Goal: Check status: Check status

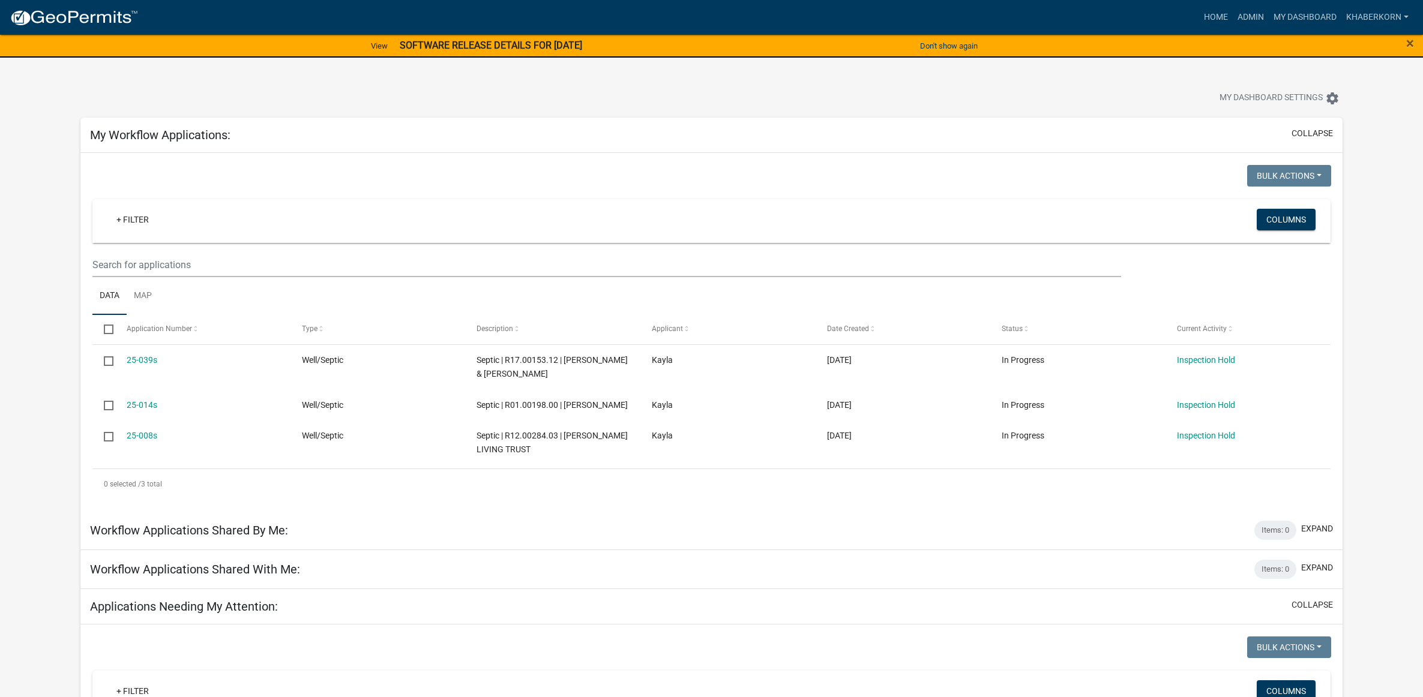
scroll to position [300, 0]
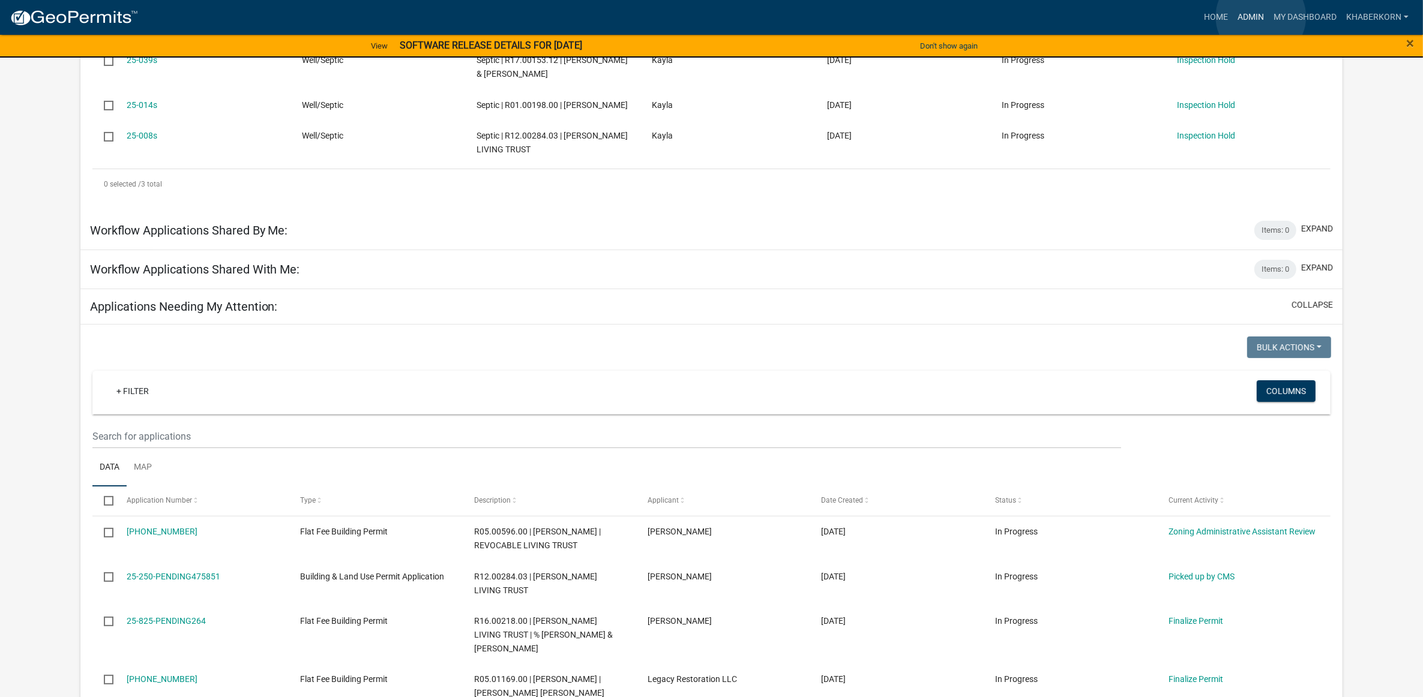
click at [1261, 17] on link "Admin" at bounding box center [1250, 17] width 36 height 23
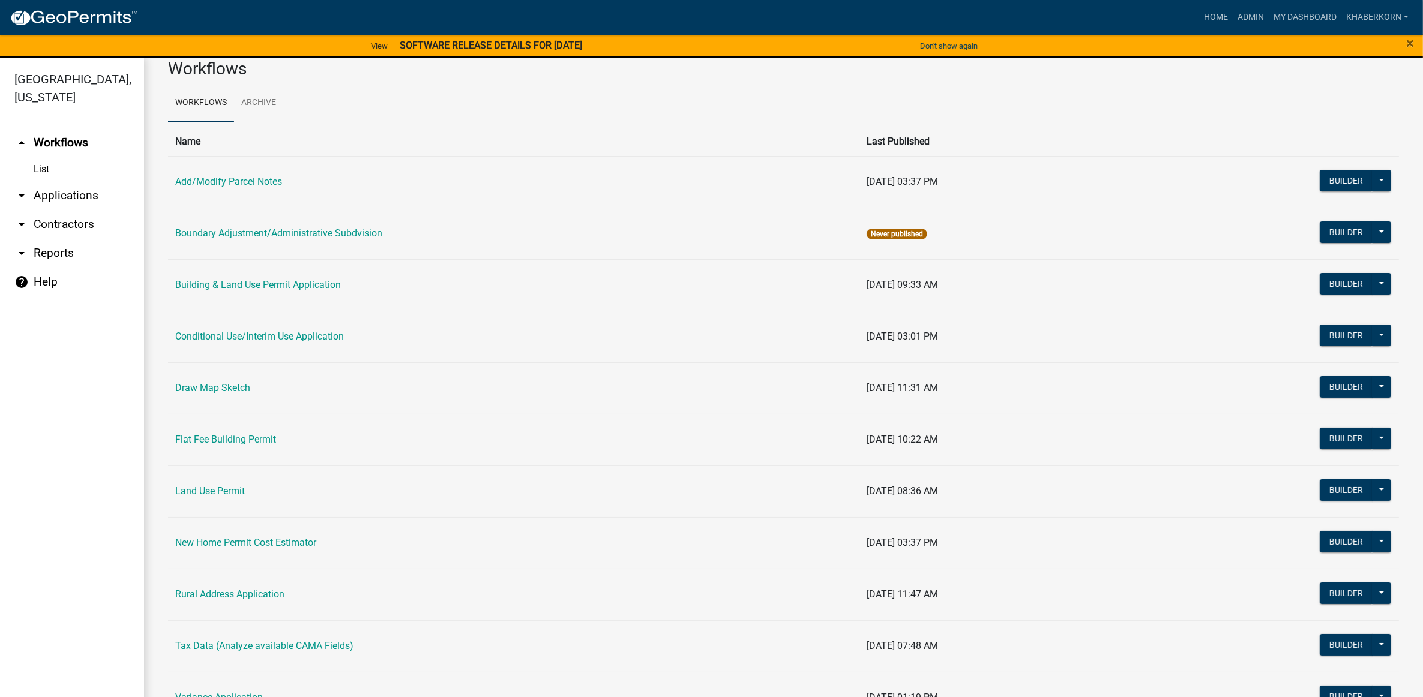
scroll to position [22, 0]
click at [233, 502] on td "Land Use Permit" at bounding box center [513, 492] width 691 height 52
click at [233, 496] on link "Land Use Permit" at bounding box center [210, 491] width 70 height 11
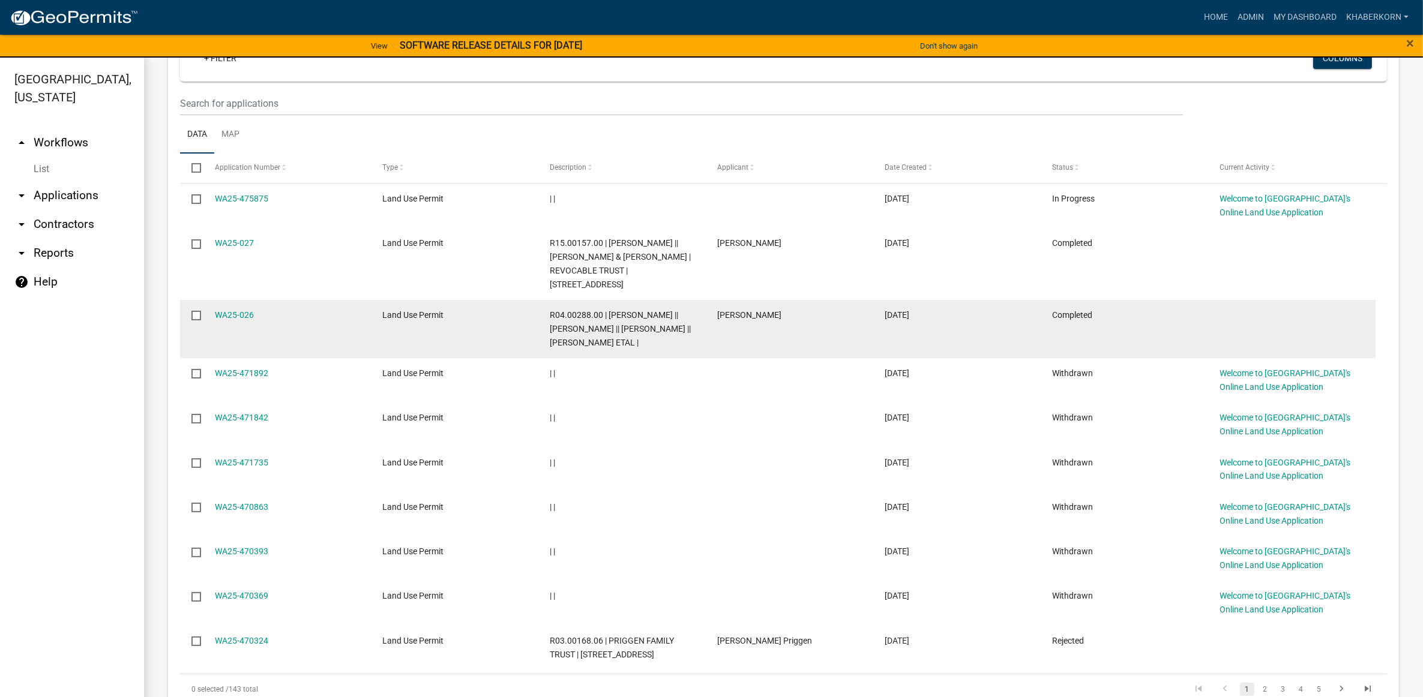
scroll to position [604, 0]
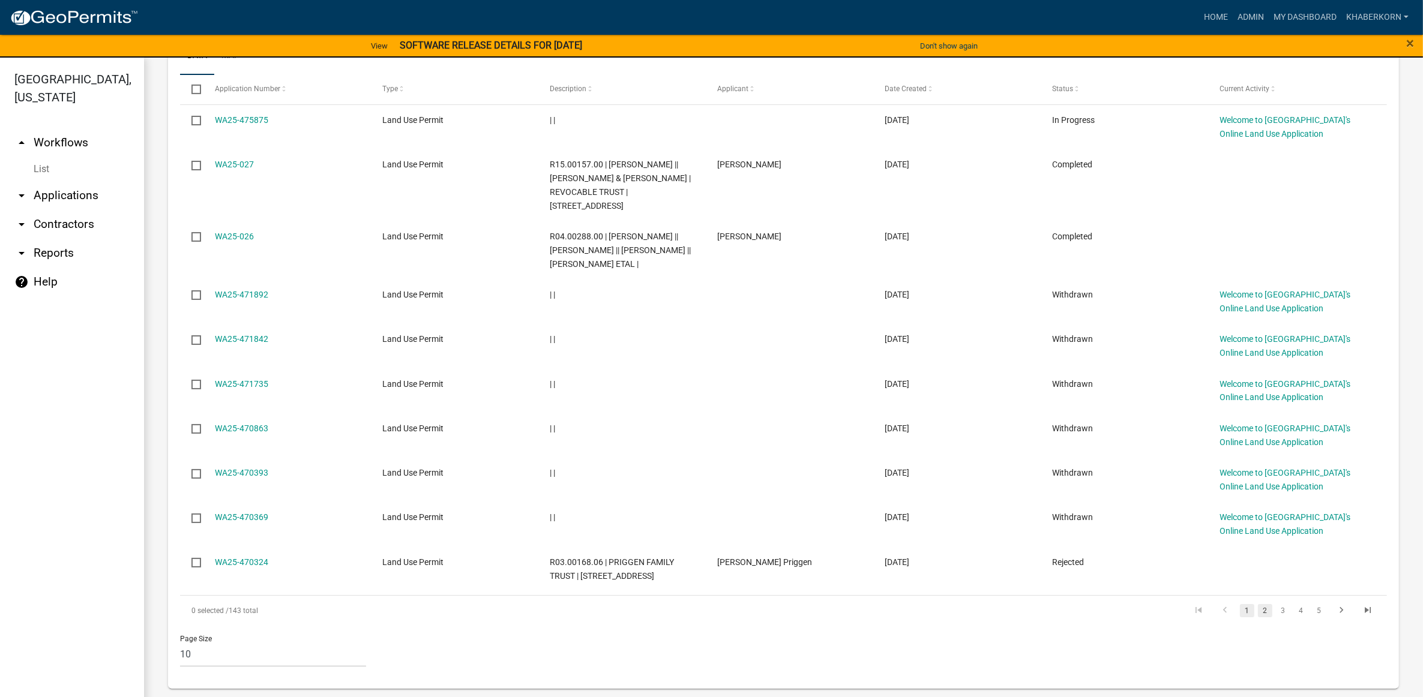
click at [1258, 607] on link "2" at bounding box center [1265, 610] width 14 height 13
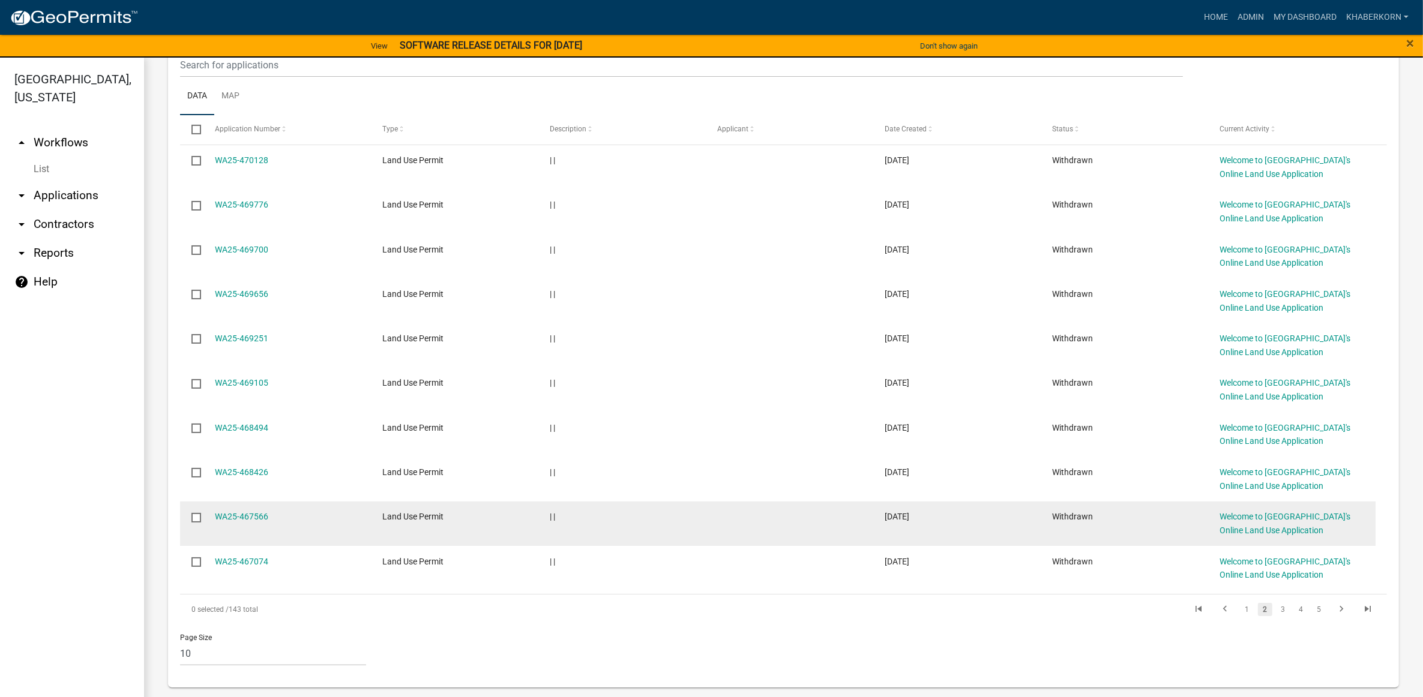
scroll to position [563, 0]
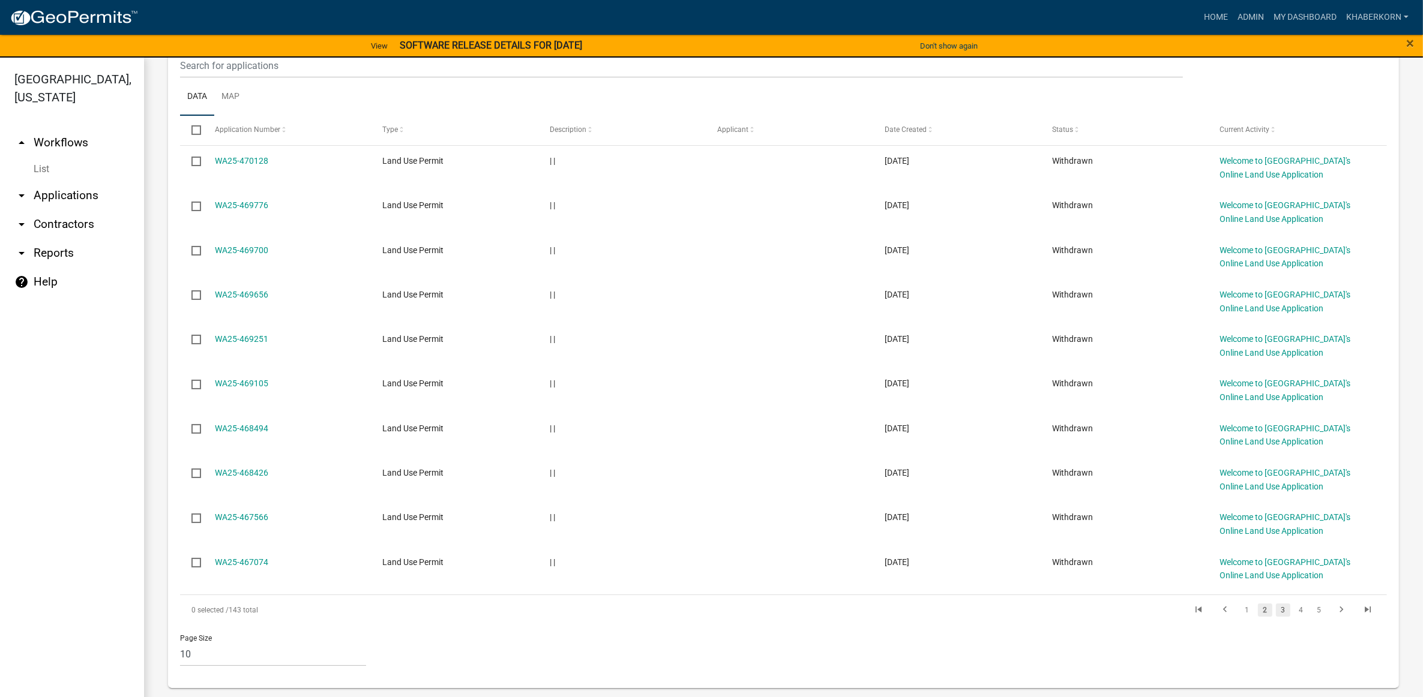
click at [1276, 616] on link "3" at bounding box center [1283, 610] width 14 height 13
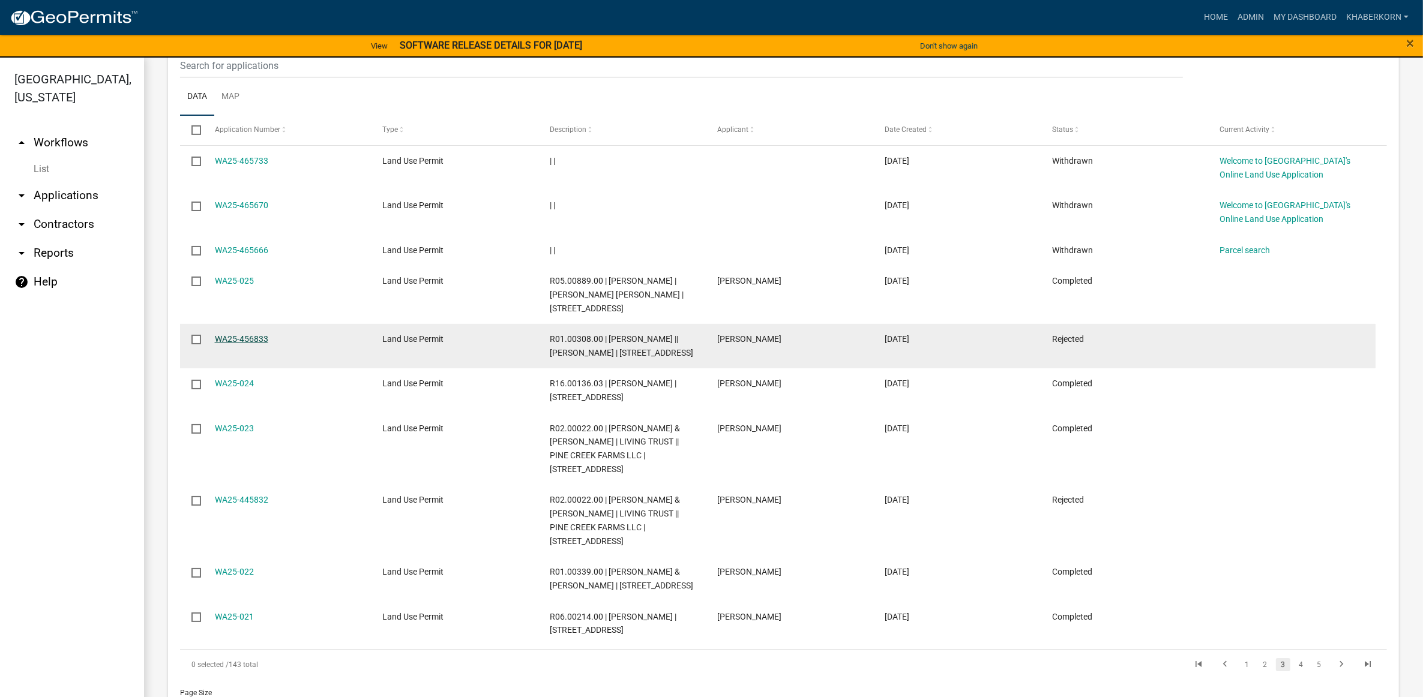
click at [265, 336] on link "WA25-456833" at bounding box center [241, 339] width 53 height 10
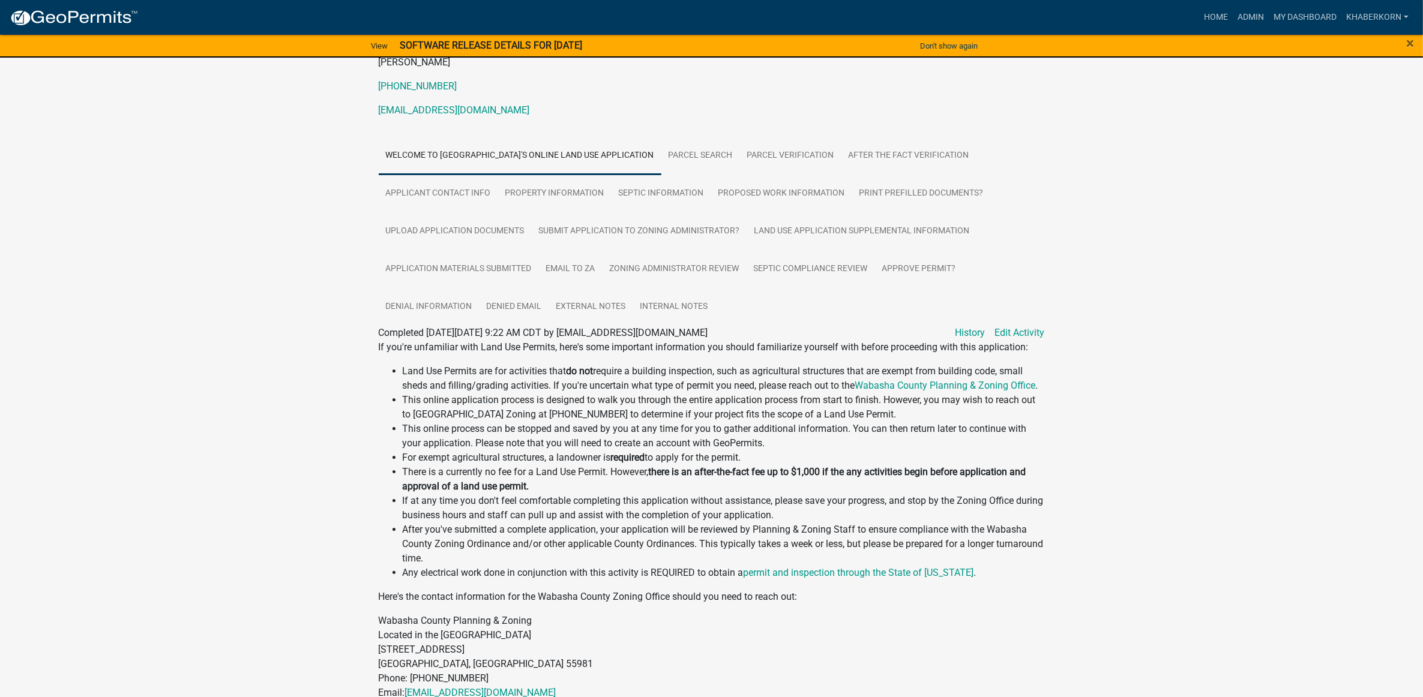
scroll to position [225, 0]
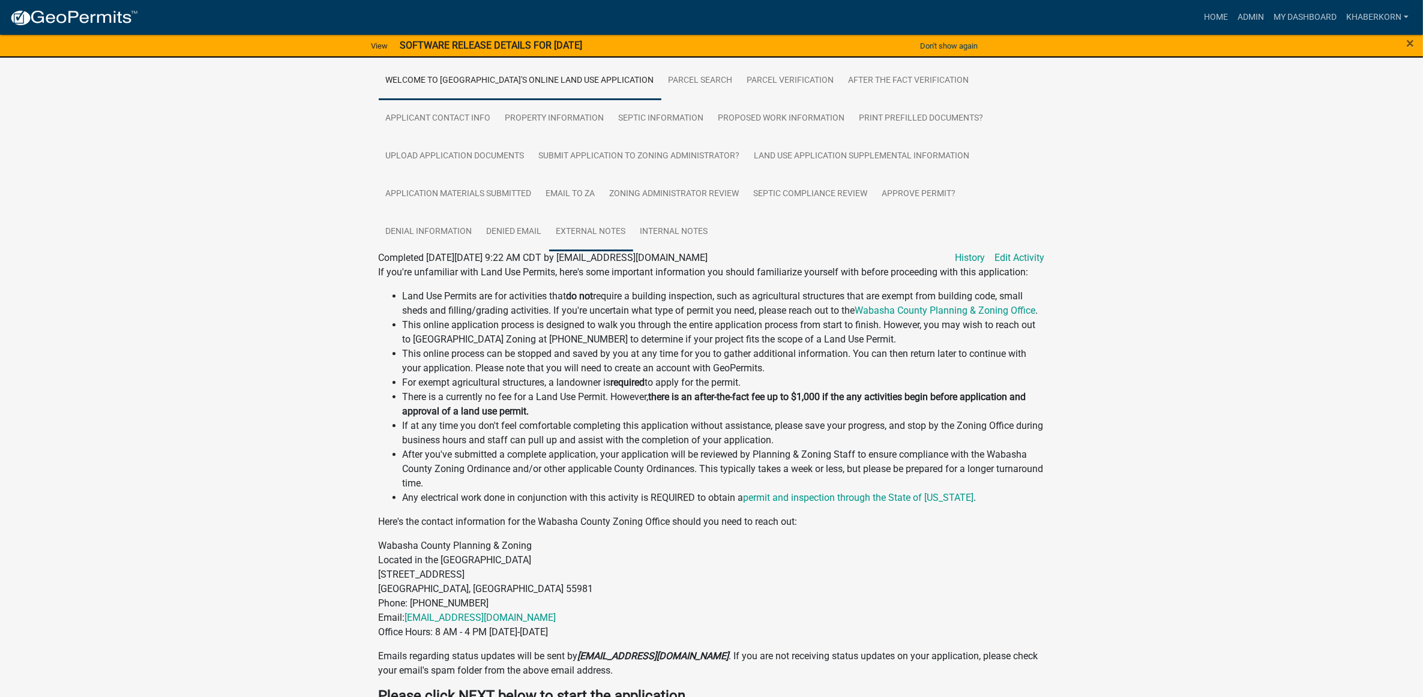
click at [568, 232] on link "External Notes" at bounding box center [591, 232] width 84 height 38
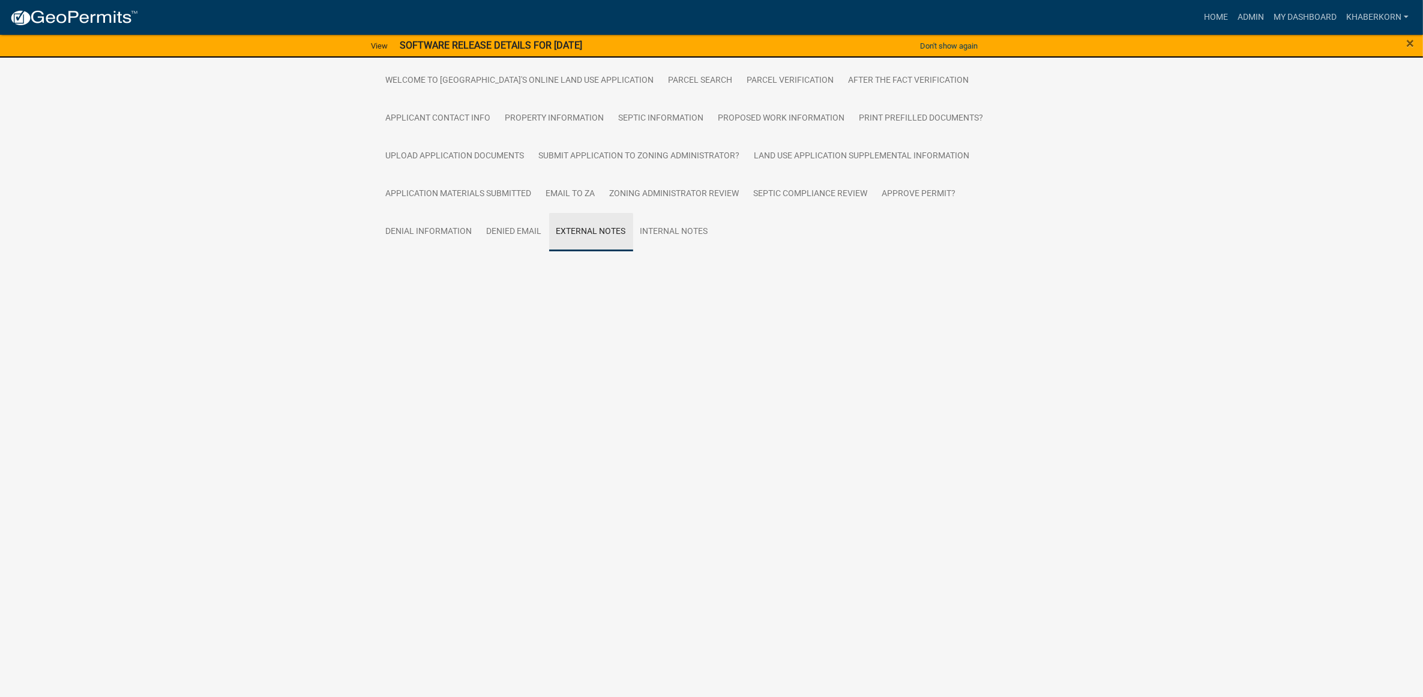
scroll to position [39, 0]
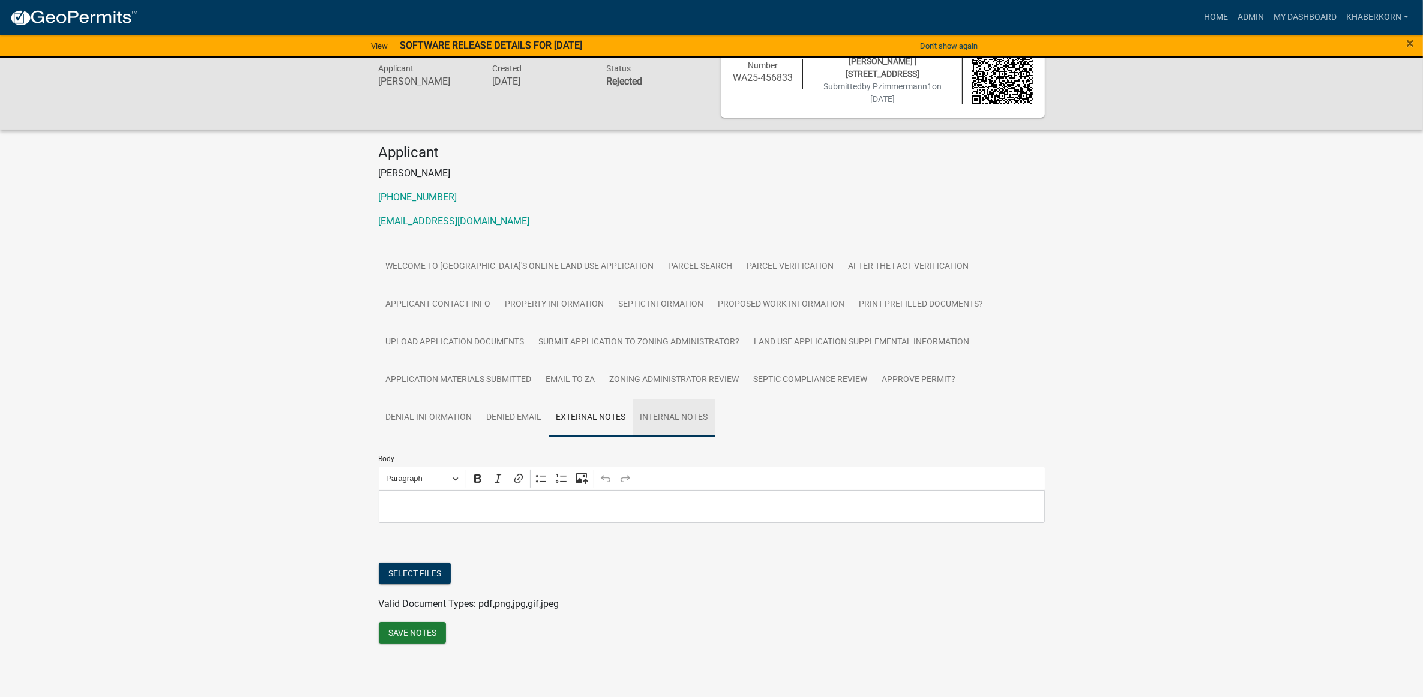
click at [642, 411] on link "Internal Notes" at bounding box center [674, 418] width 82 height 38
click at [525, 410] on link "Denied Email" at bounding box center [514, 418] width 70 height 38
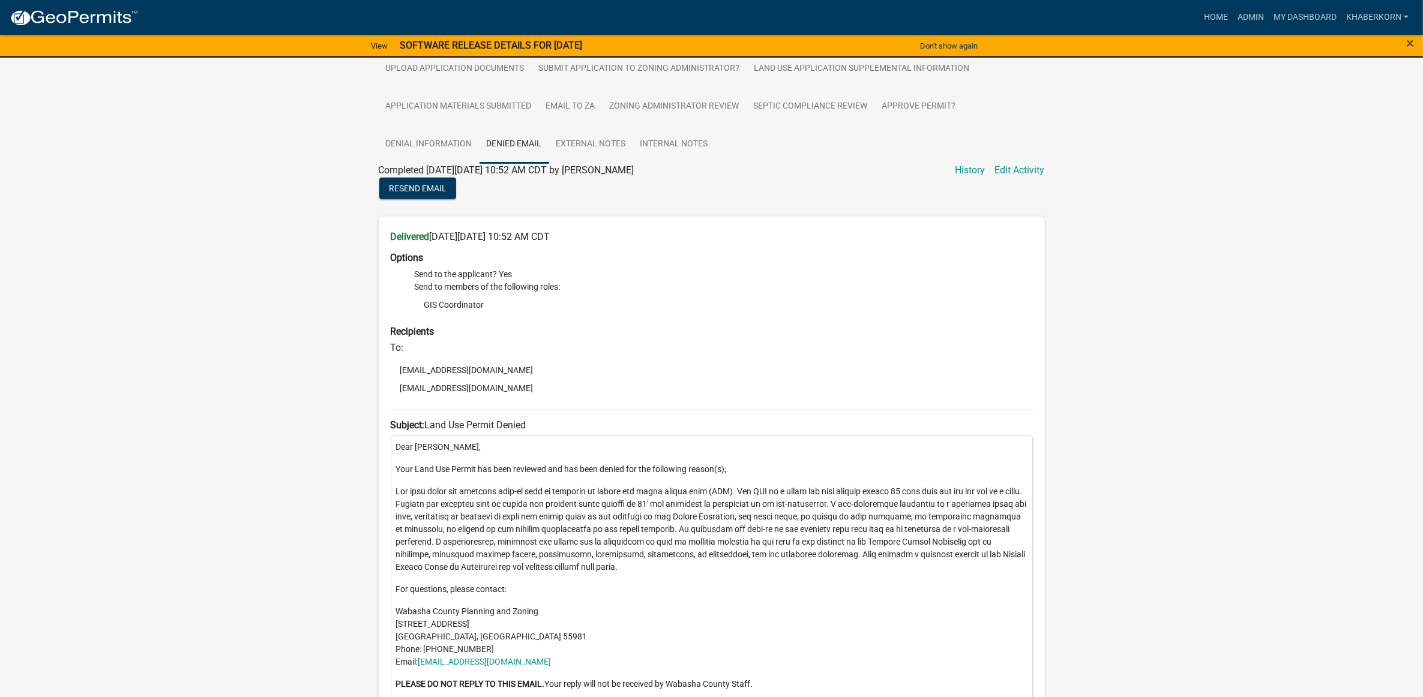
scroll to position [339, 0]
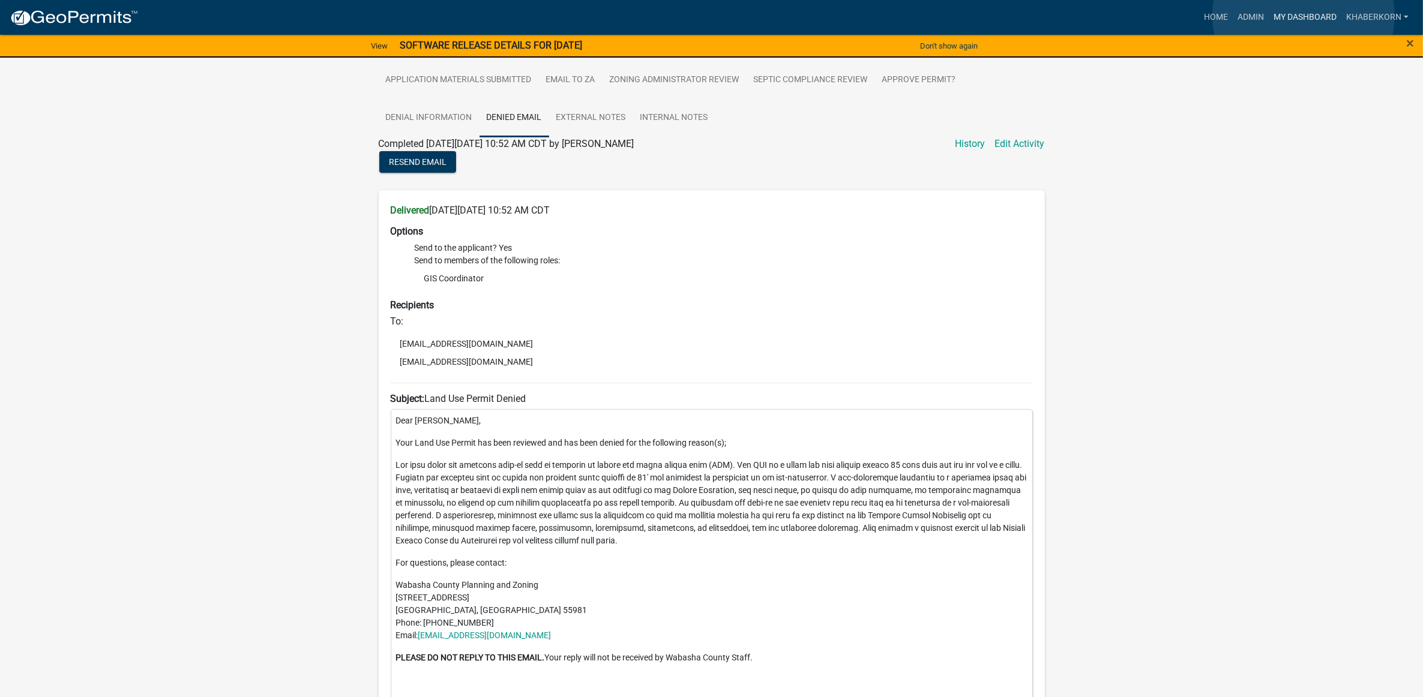
click at [1303, 16] on link "My Dashboard" at bounding box center [1304, 17] width 73 height 23
